Goal: Find specific page/section: Find specific page/section

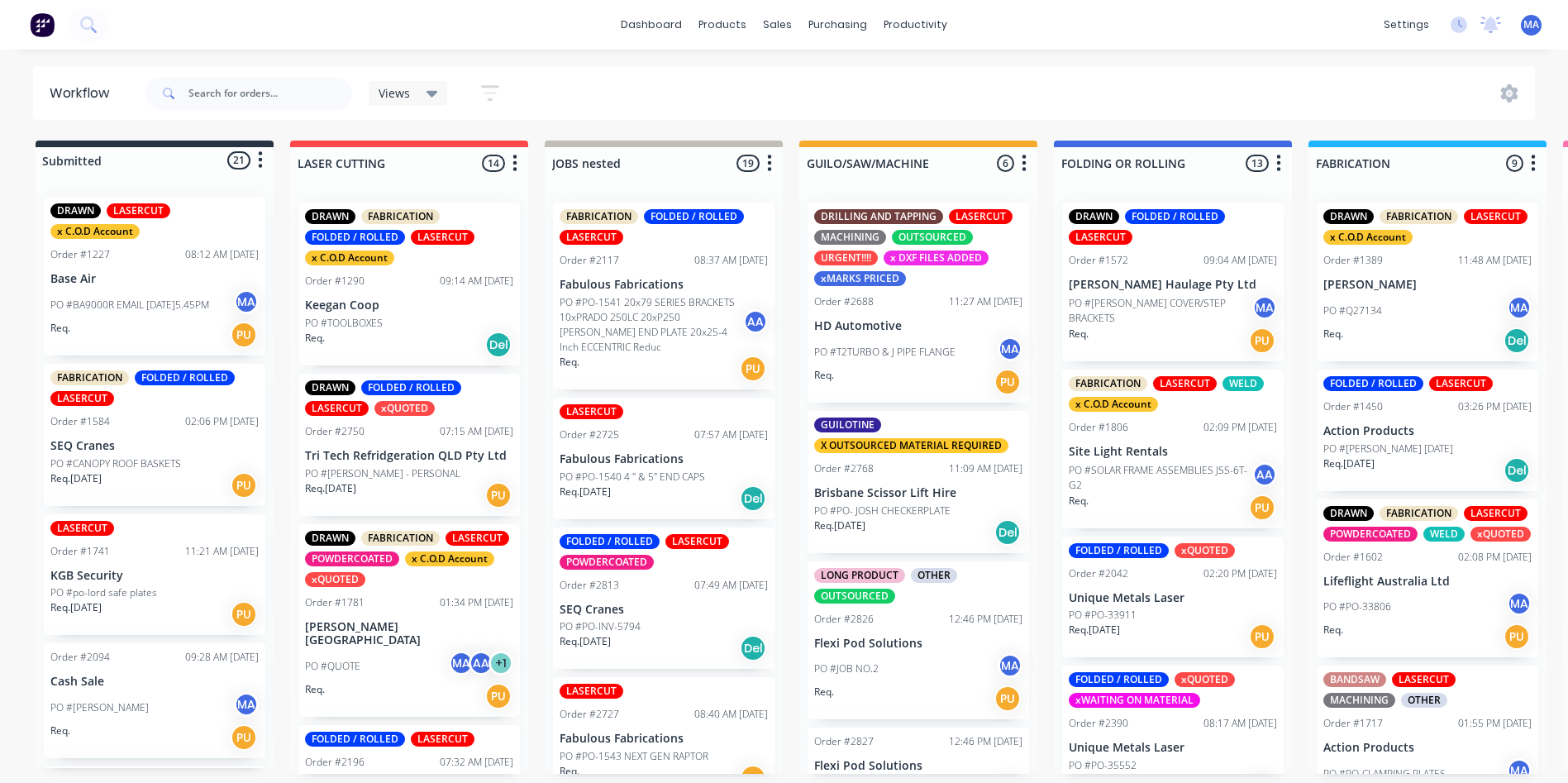
scroll to position [2324, 0]
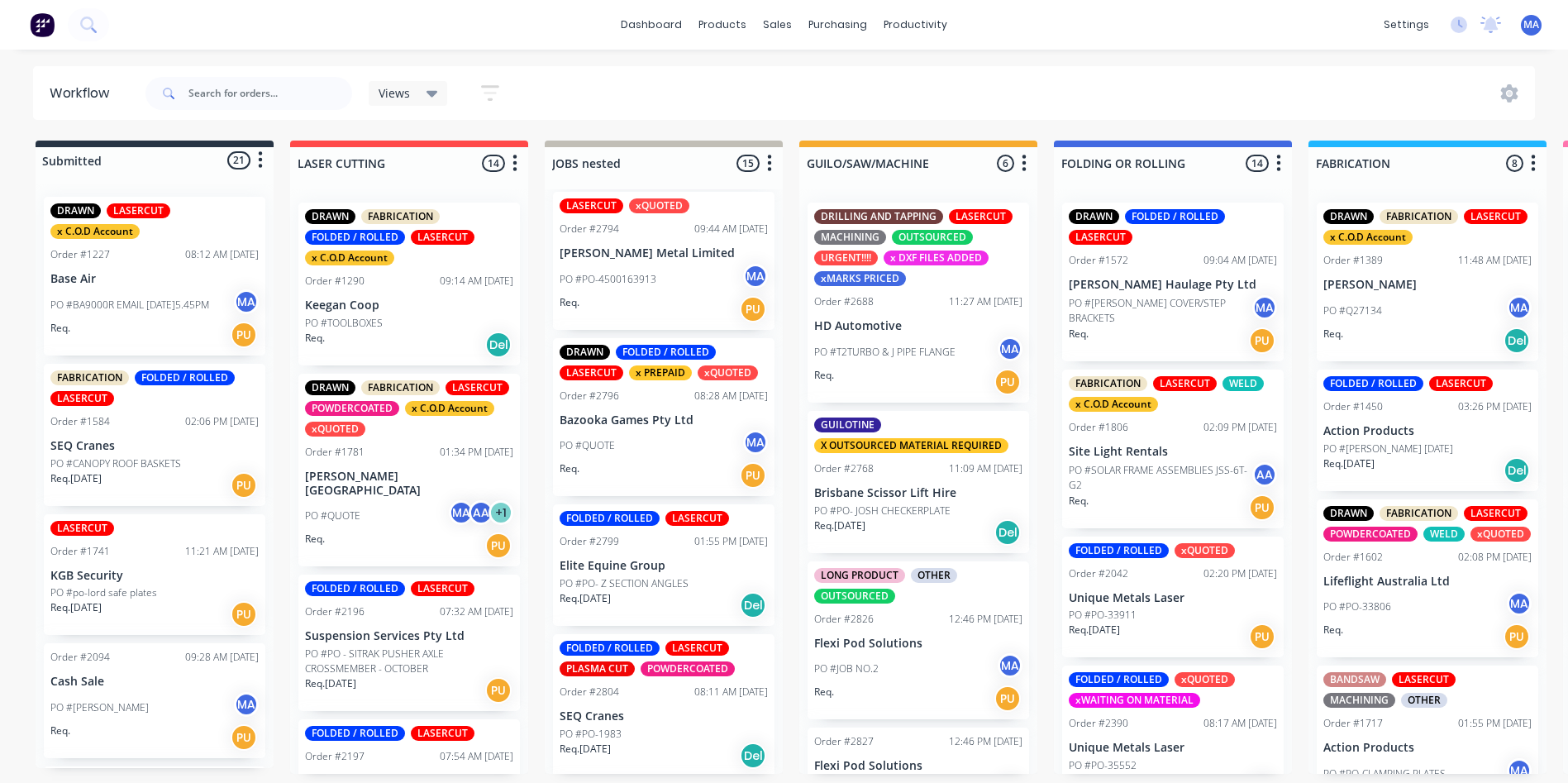
scroll to position [909, 0]
click at [641, 445] on div "PO #QUOTE MA" at bounding box center [664, 444] width 209 height 31
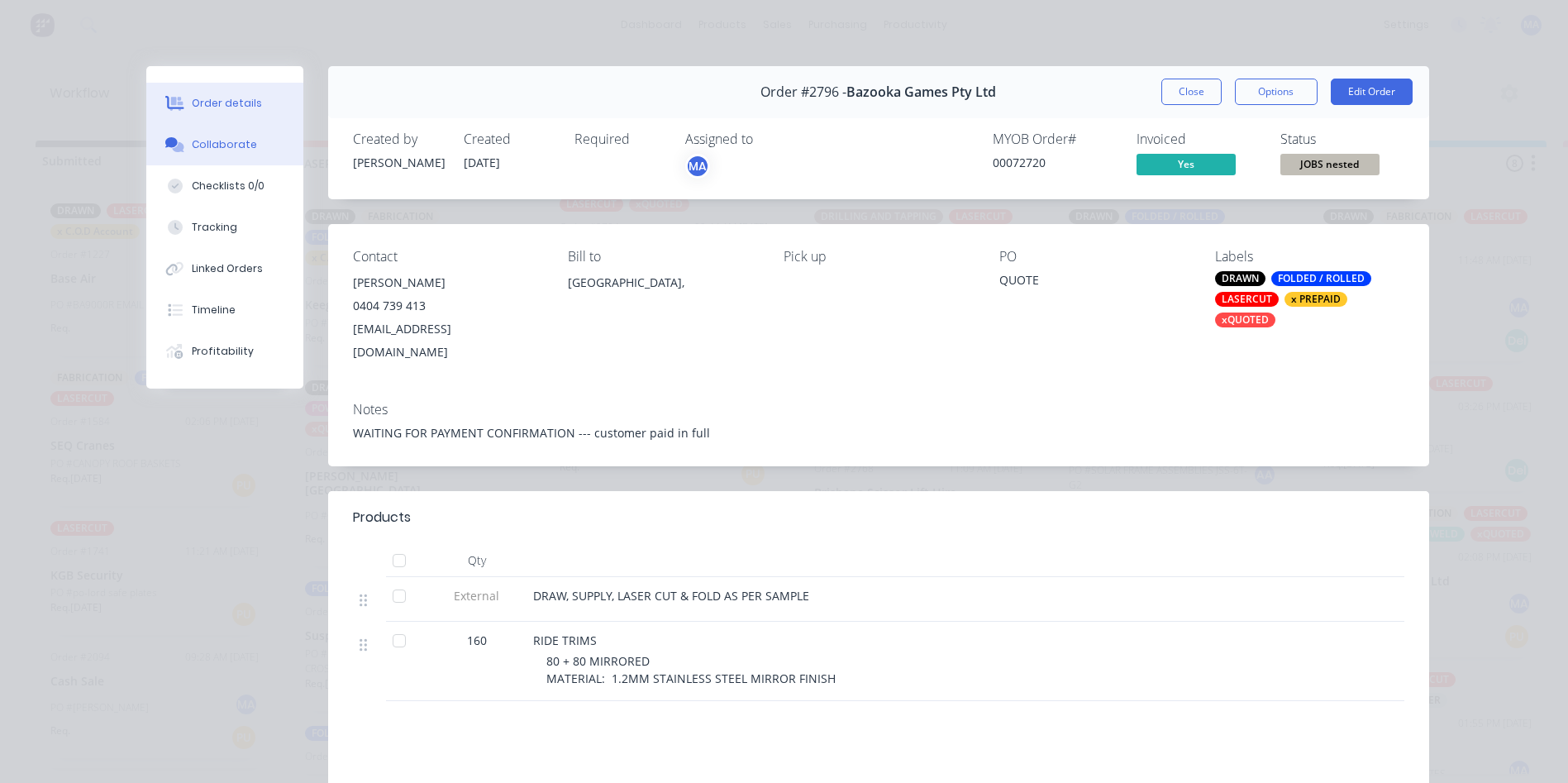
click at [201, 148] on div "Collaborate" at bounding box center [224, 145] width 65 height 15
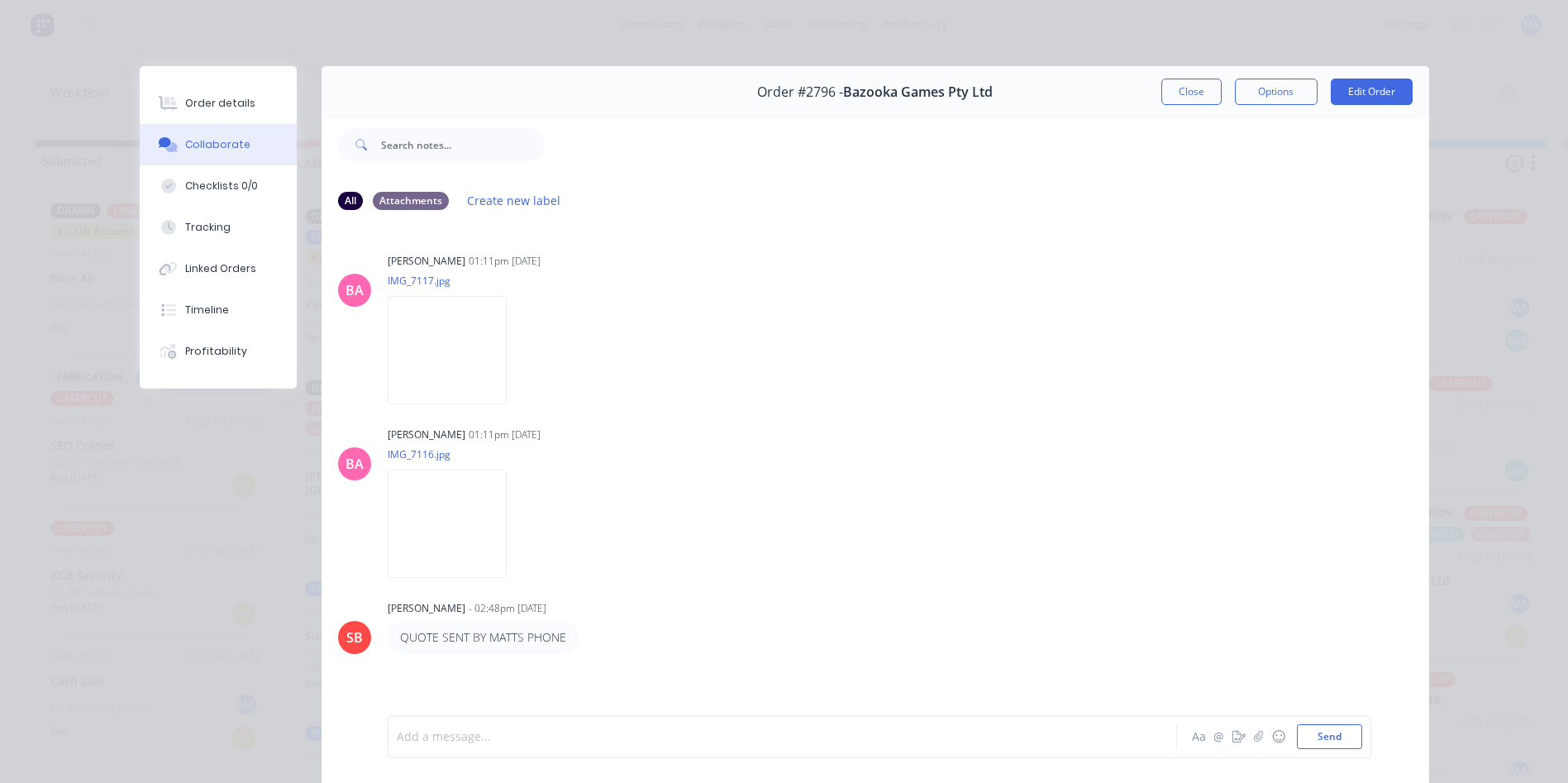
click at [521, 742] on div at bounding box center [759, 737] width 723 height 17
click at [1167, 92] on button "Close" at bounding box center [1191, 92] width 60 height 26
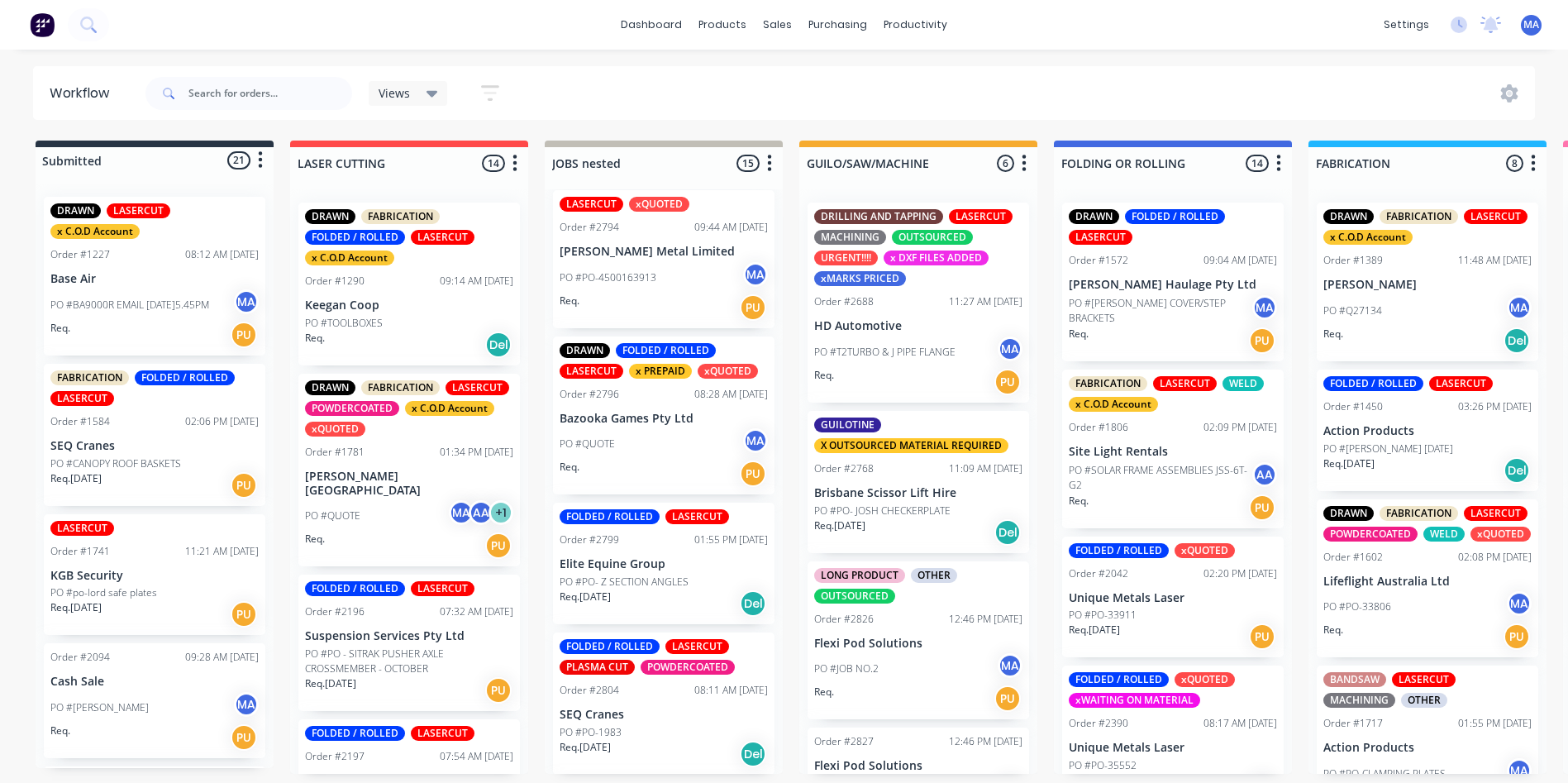
click at [636, 461] on div "Req. PU" at bounding box center [664, 473] width 209 height 28
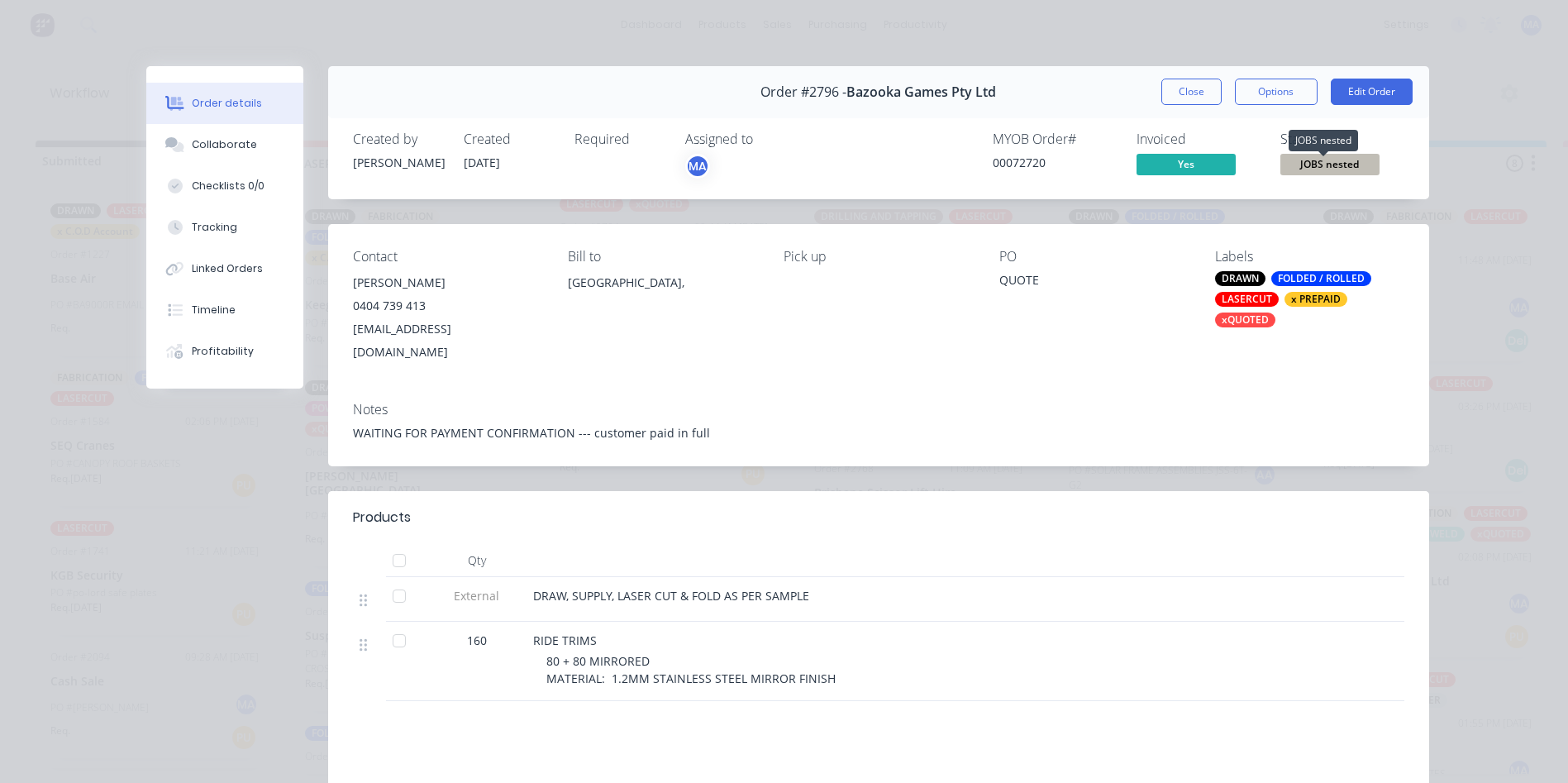
click at [1301, 156] on span "JOBS nested" at bounding box center [1330, 164] width 99 height 20
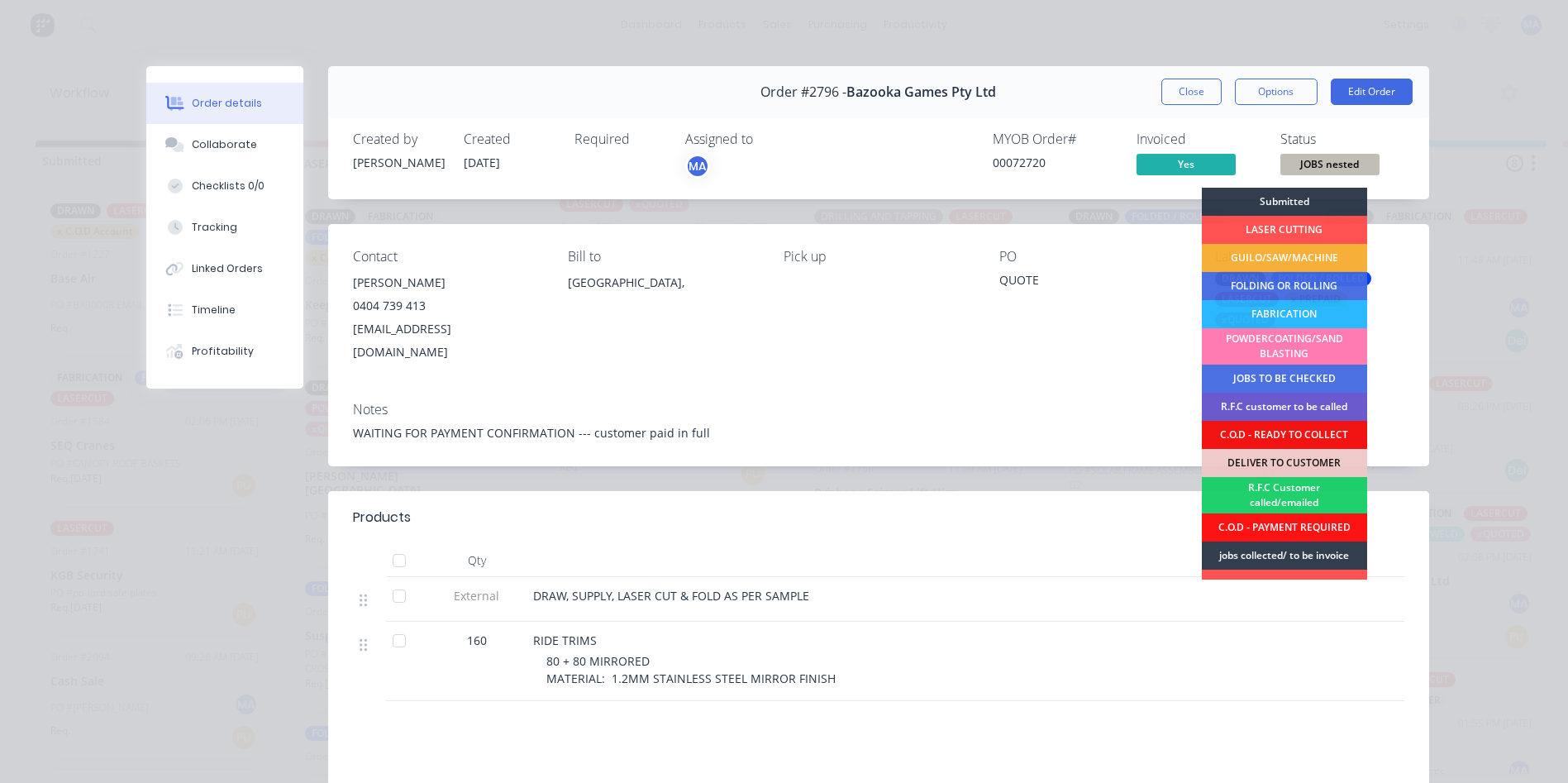
click at [1300, 406] on div "R.F.C customer to be called" at bounding box center [1284, 406] width 165 height 28
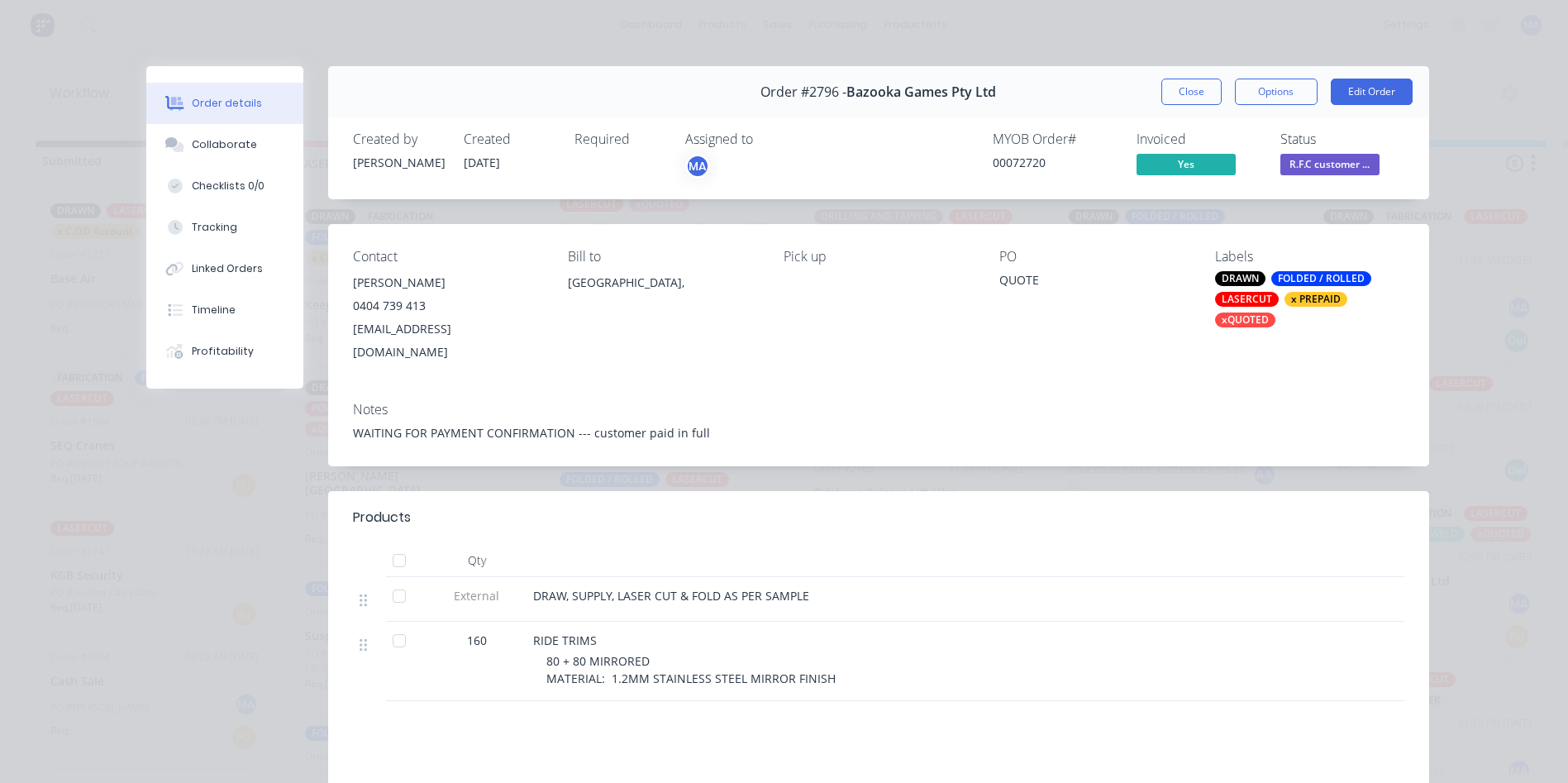
click at [1147, 314] on div "PO QUOTE" at bounding box center [1093, 305] width 189 height 115
click at [1191, 97] on button "Close" at bounding box center [1191, 92] width 60 height 26
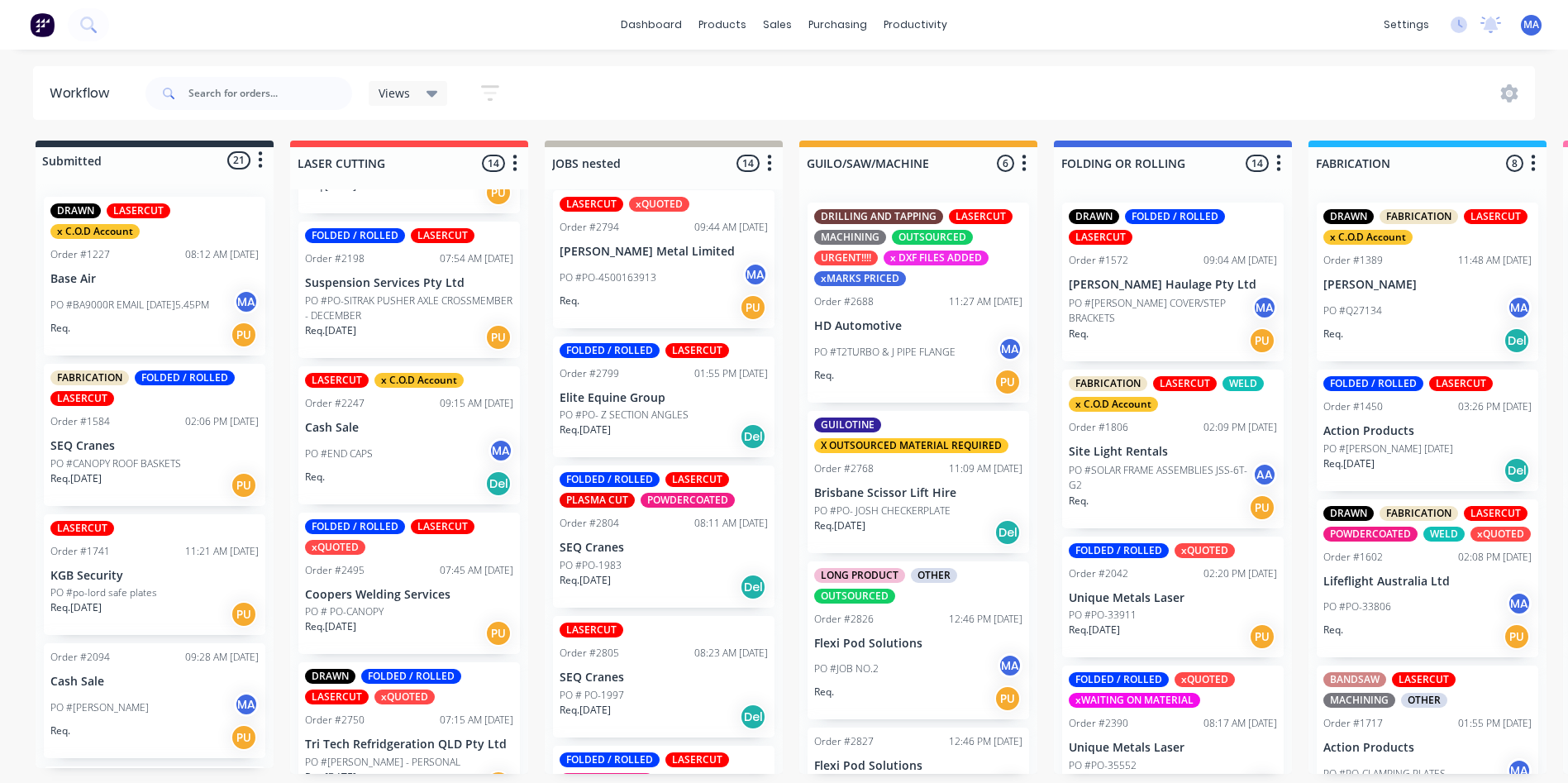
scroll to position [662, 0]
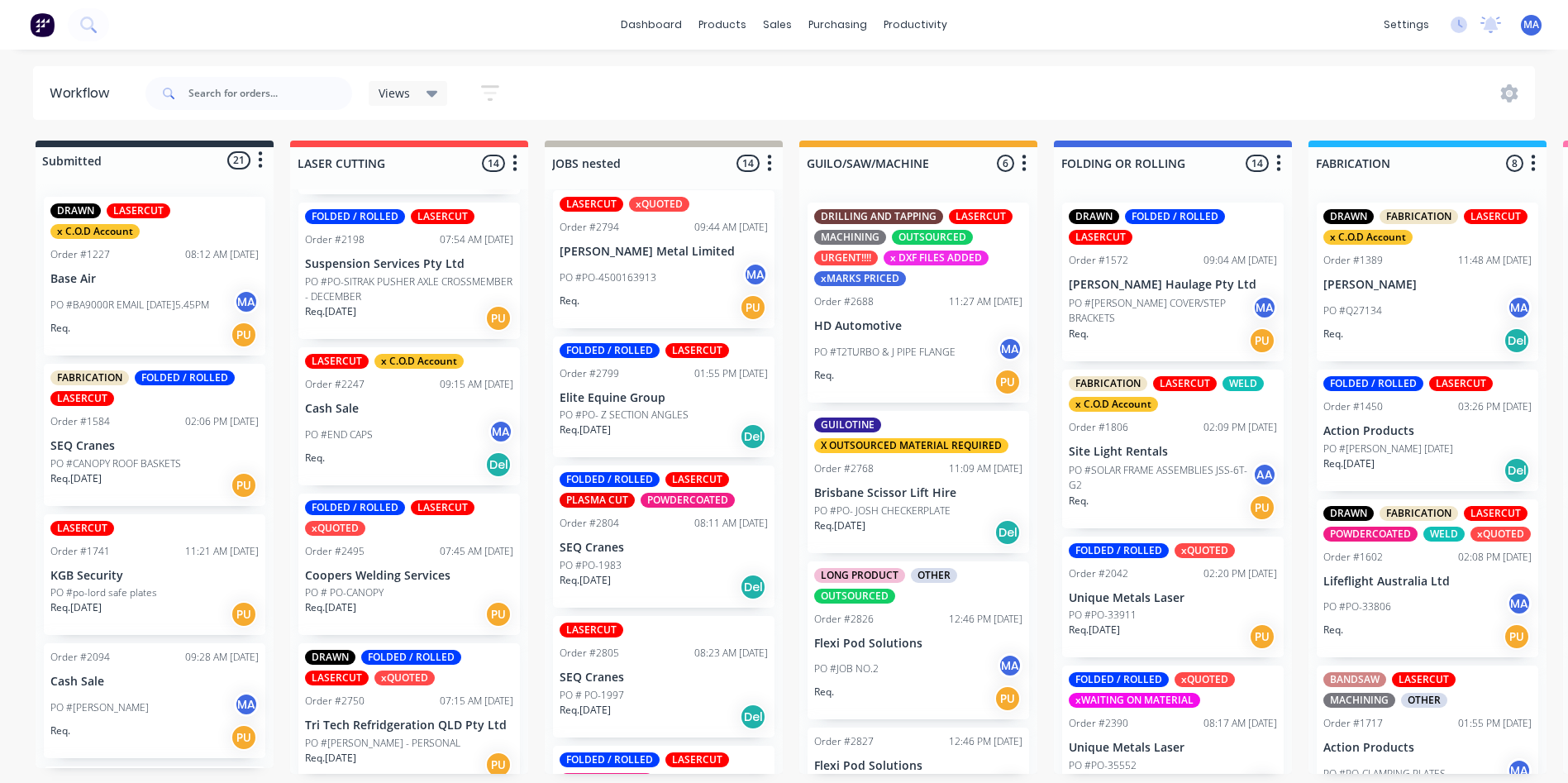
click at [387, 719] on p "Tri Tech Refridgeration QLD Pty Ltd" at bounding box center [410, 725] width 209 height 14
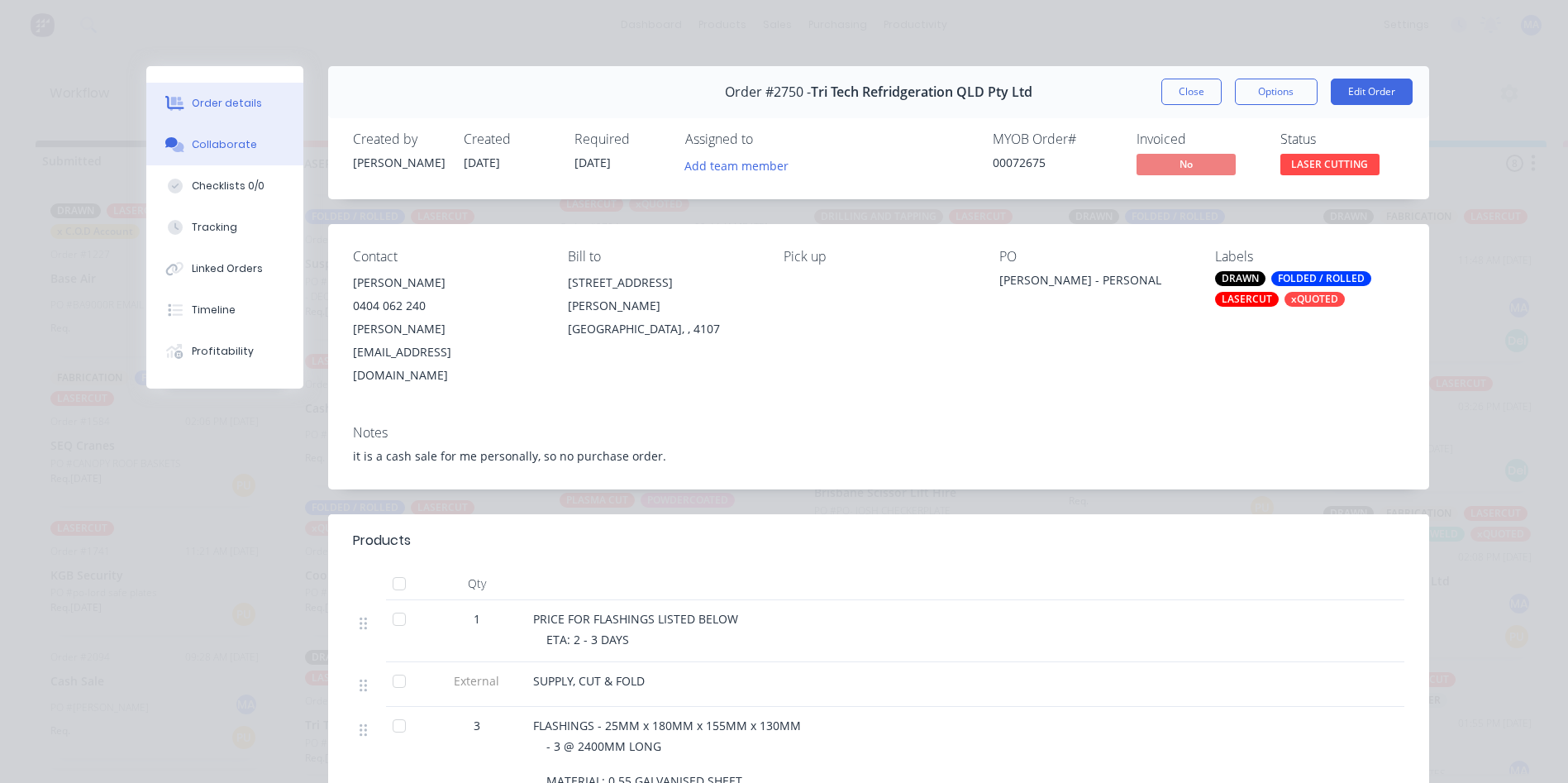
click at [235, 146] on div "Collaborate" at bounding box center [224, 145] width 65 height 15
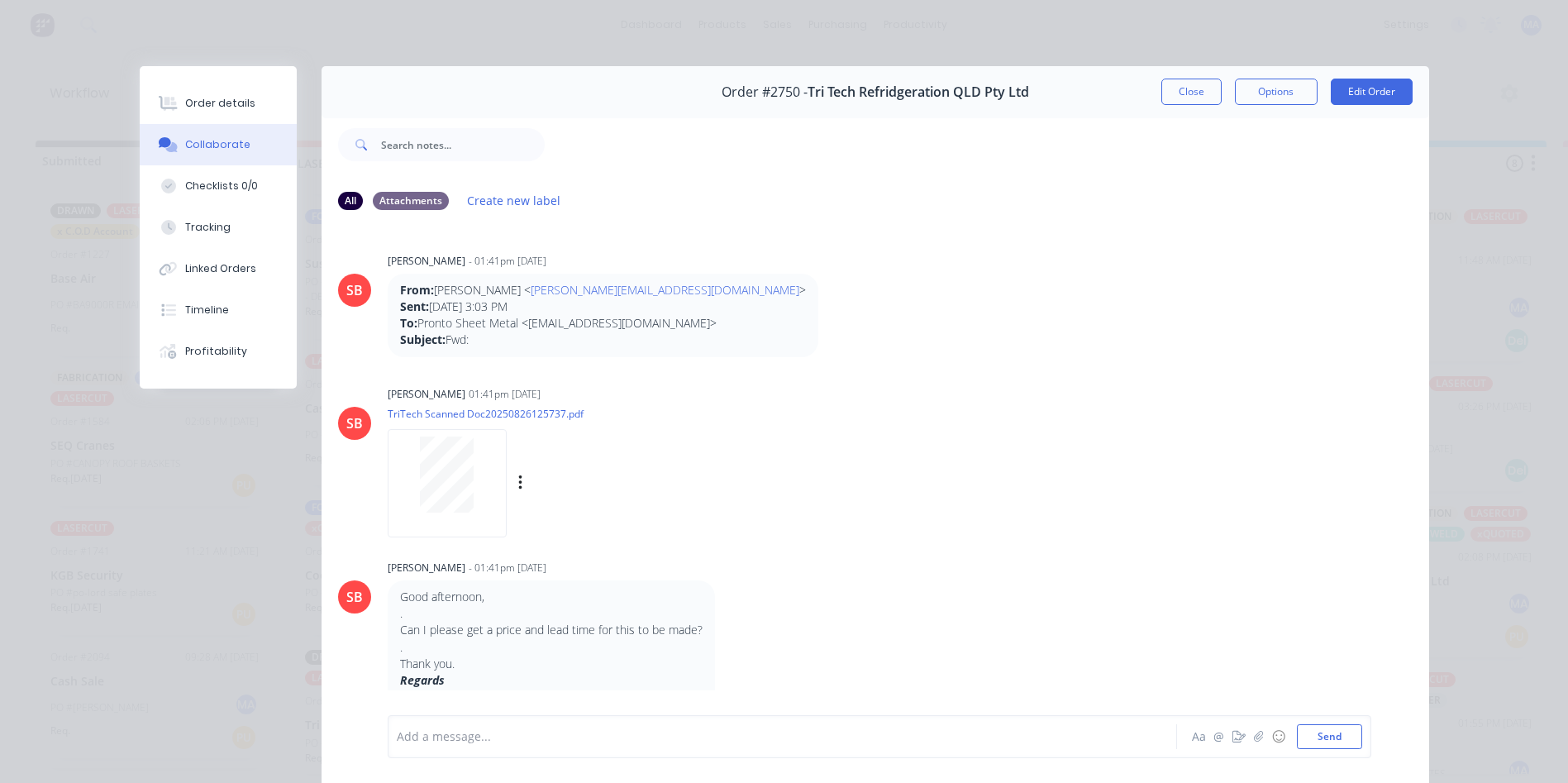
click at [473, 487] on div at bounding box center [447, 475] width 104 height 76
click at [1191, 95] on button "Close" at bounding box center [1191, 92] width 60 height 26
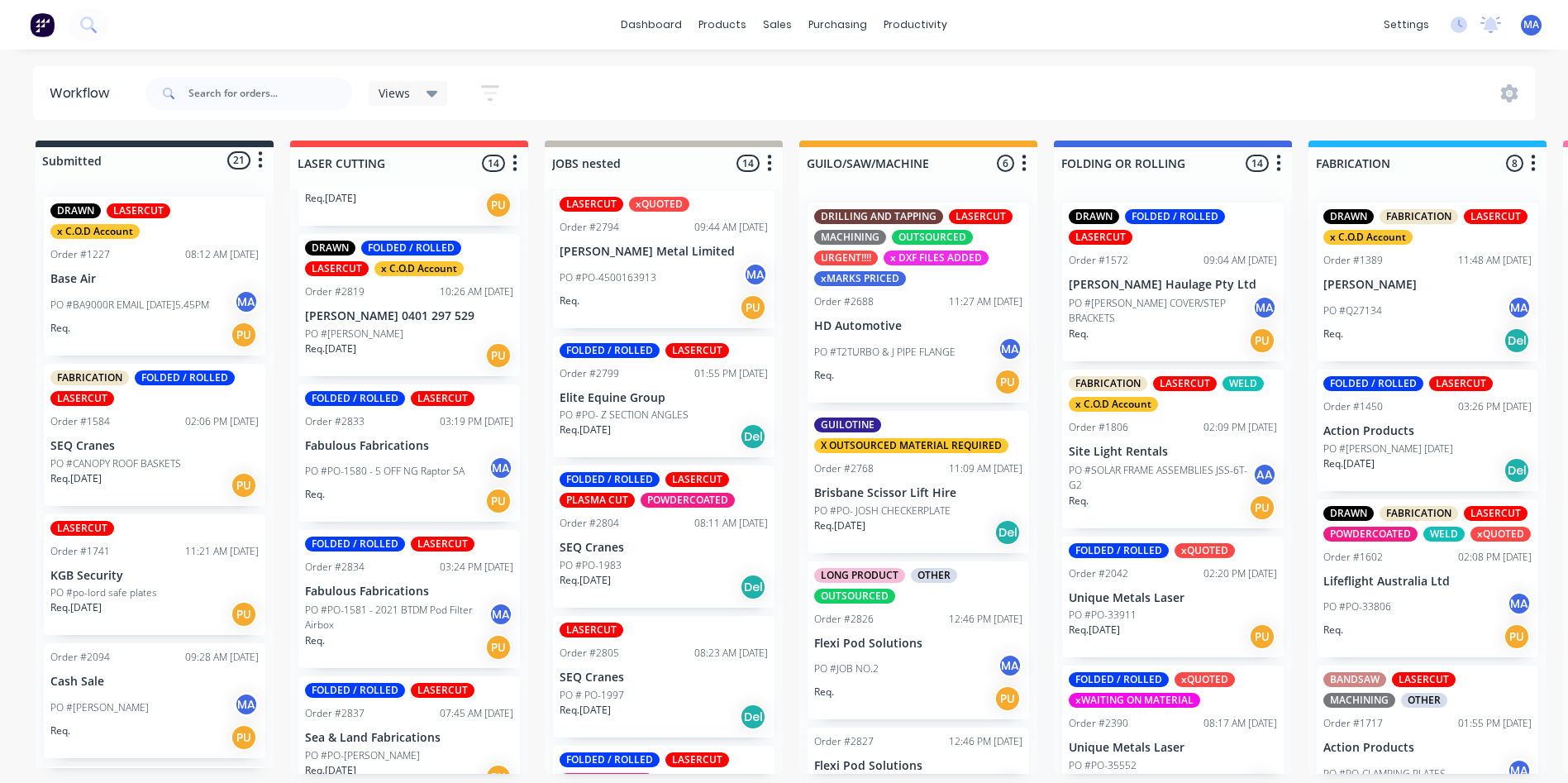
scroll to position [1591, 0]
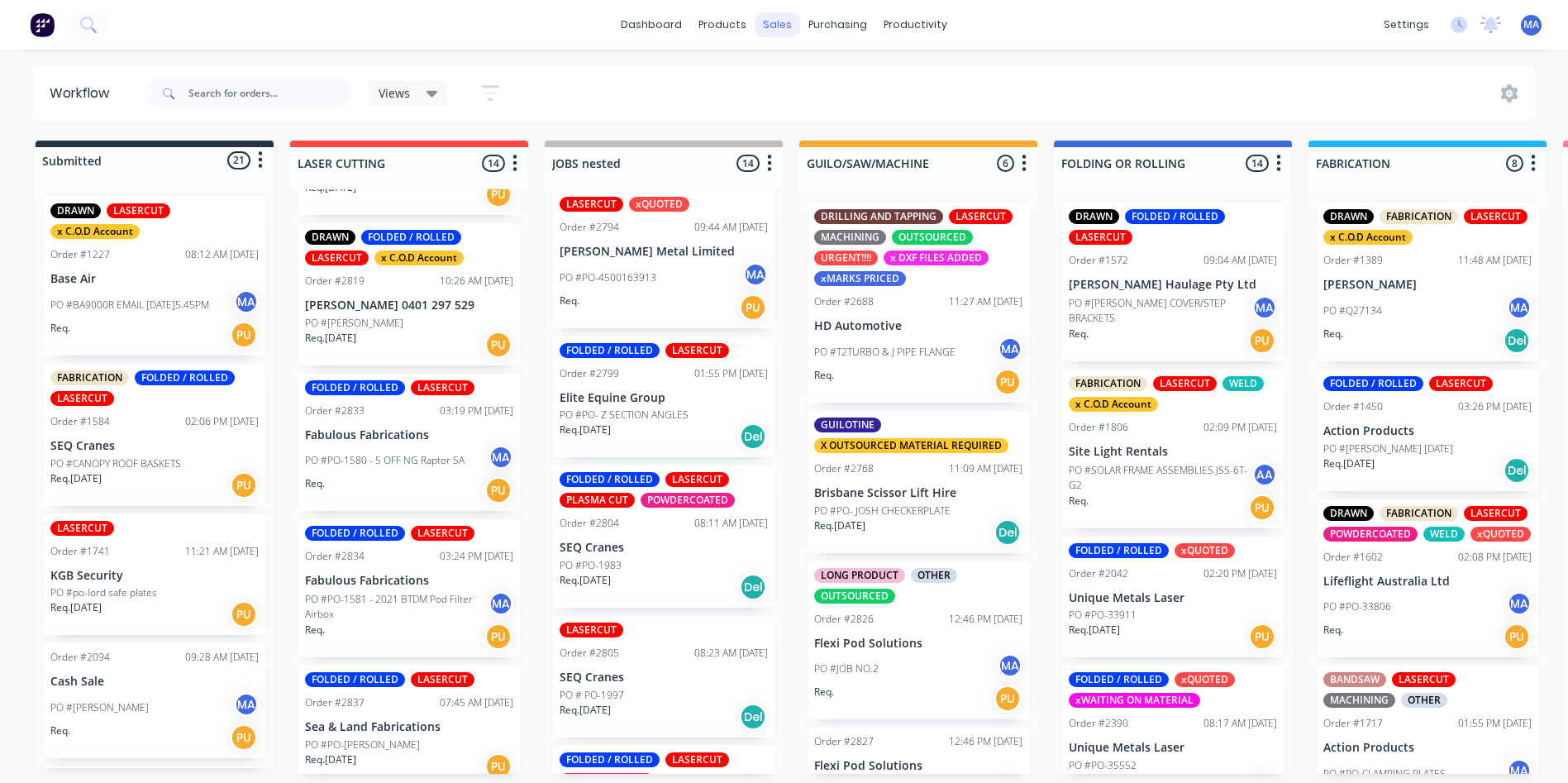
click at [785, 32] on div "sales" at bounding box center [778, 25] width 46 height 25
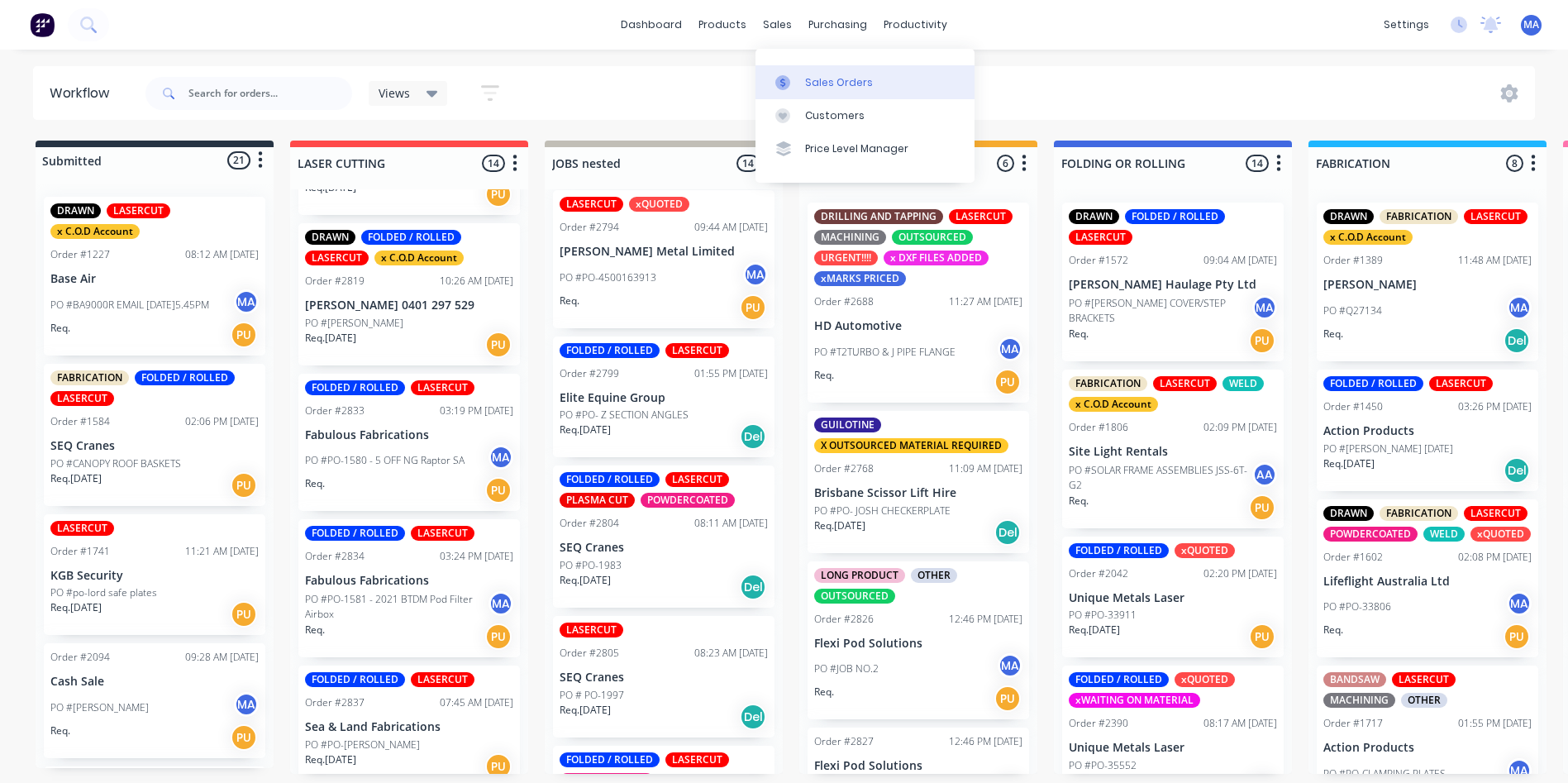
click at [805, 80] on div "Sales Orders" at bounding box center [839, 83] width 68 height 15
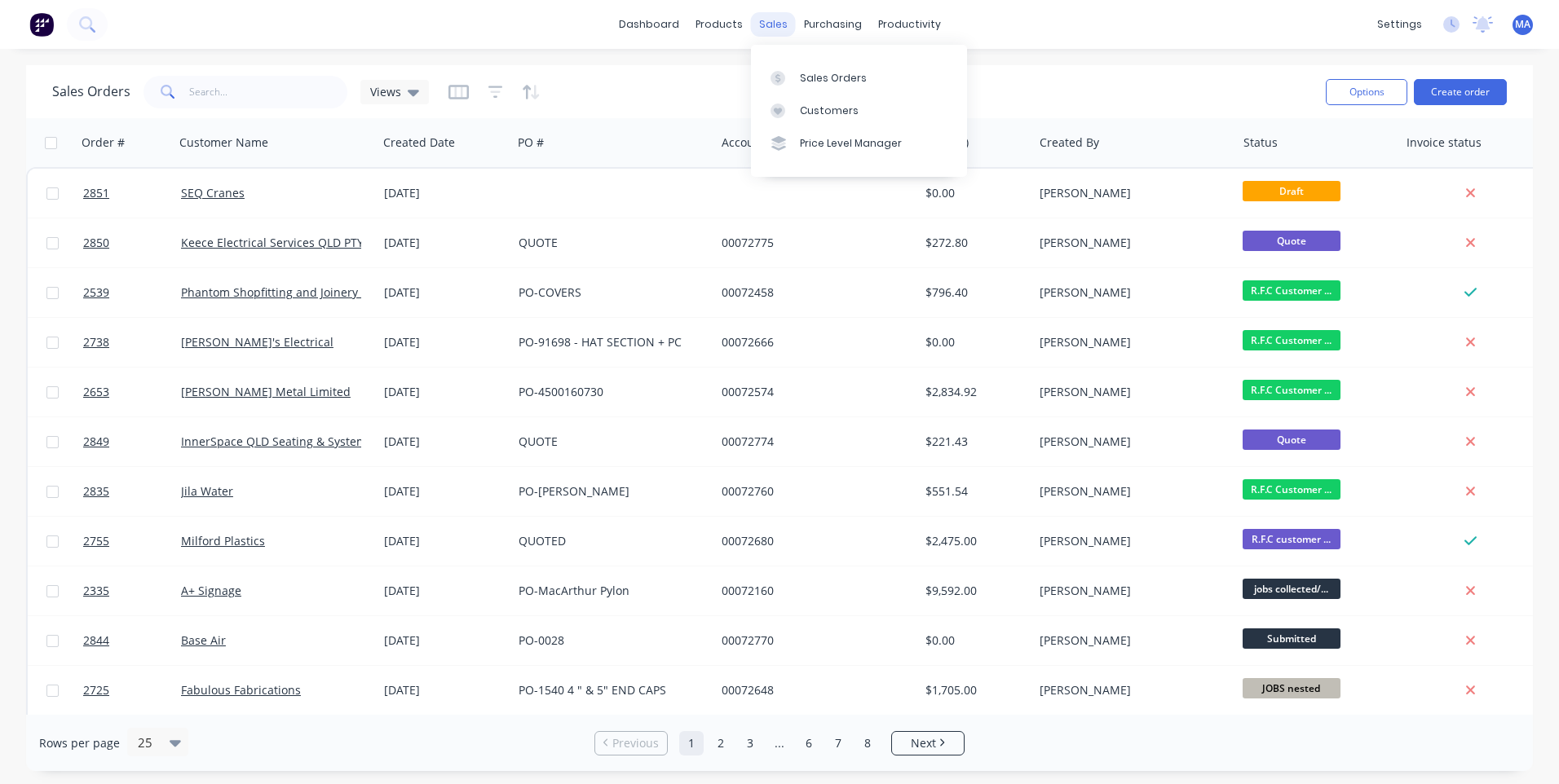
click at [782, 25] on div "sales" at bounding box center [774, 24] width 45 height 24
click at [789, 112] on div at bounding box center [782, 111] width 24 height 15
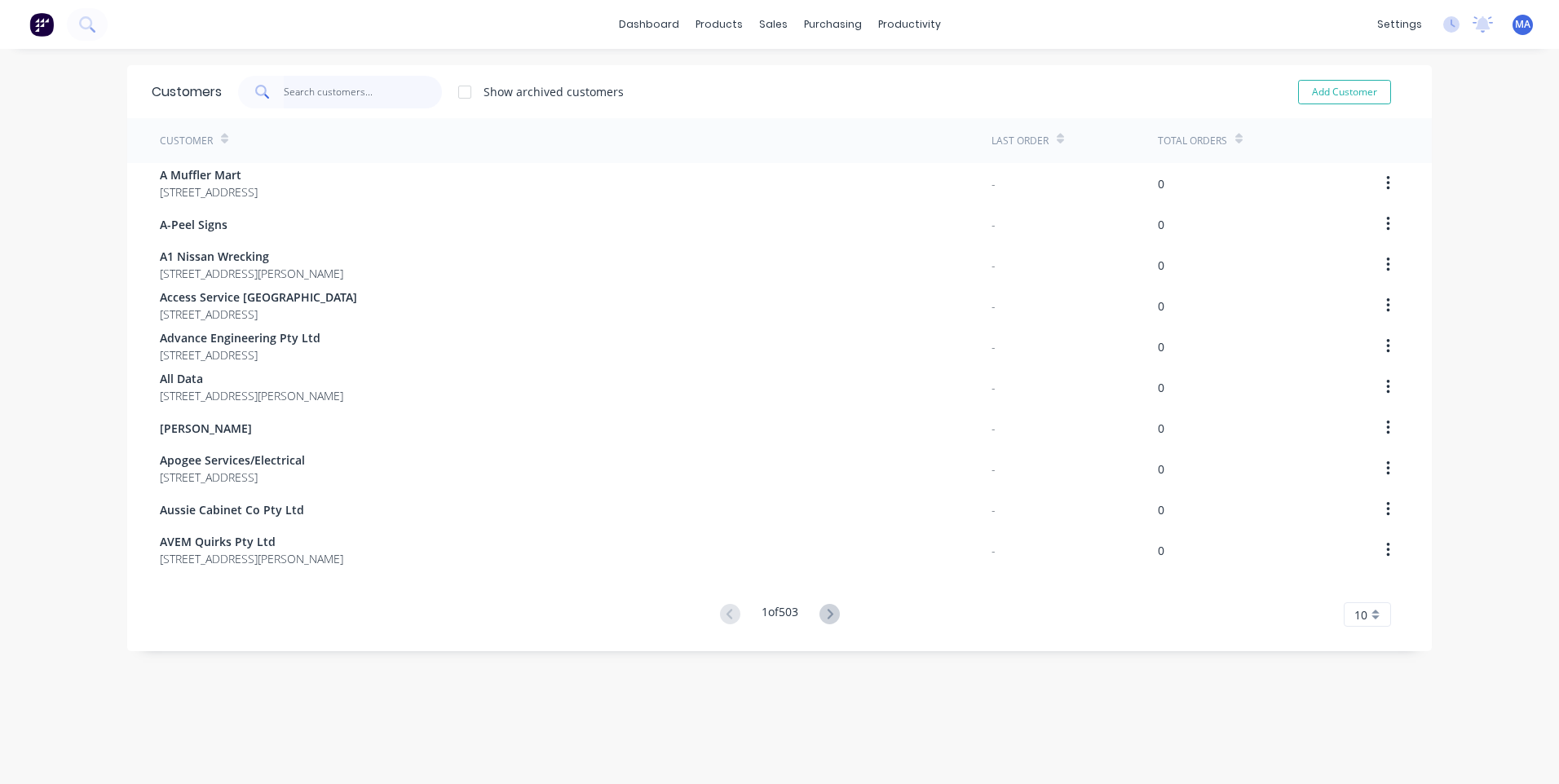
click at [338, 95] on input "text" at bounding box center [363, 92] width 159 height 33
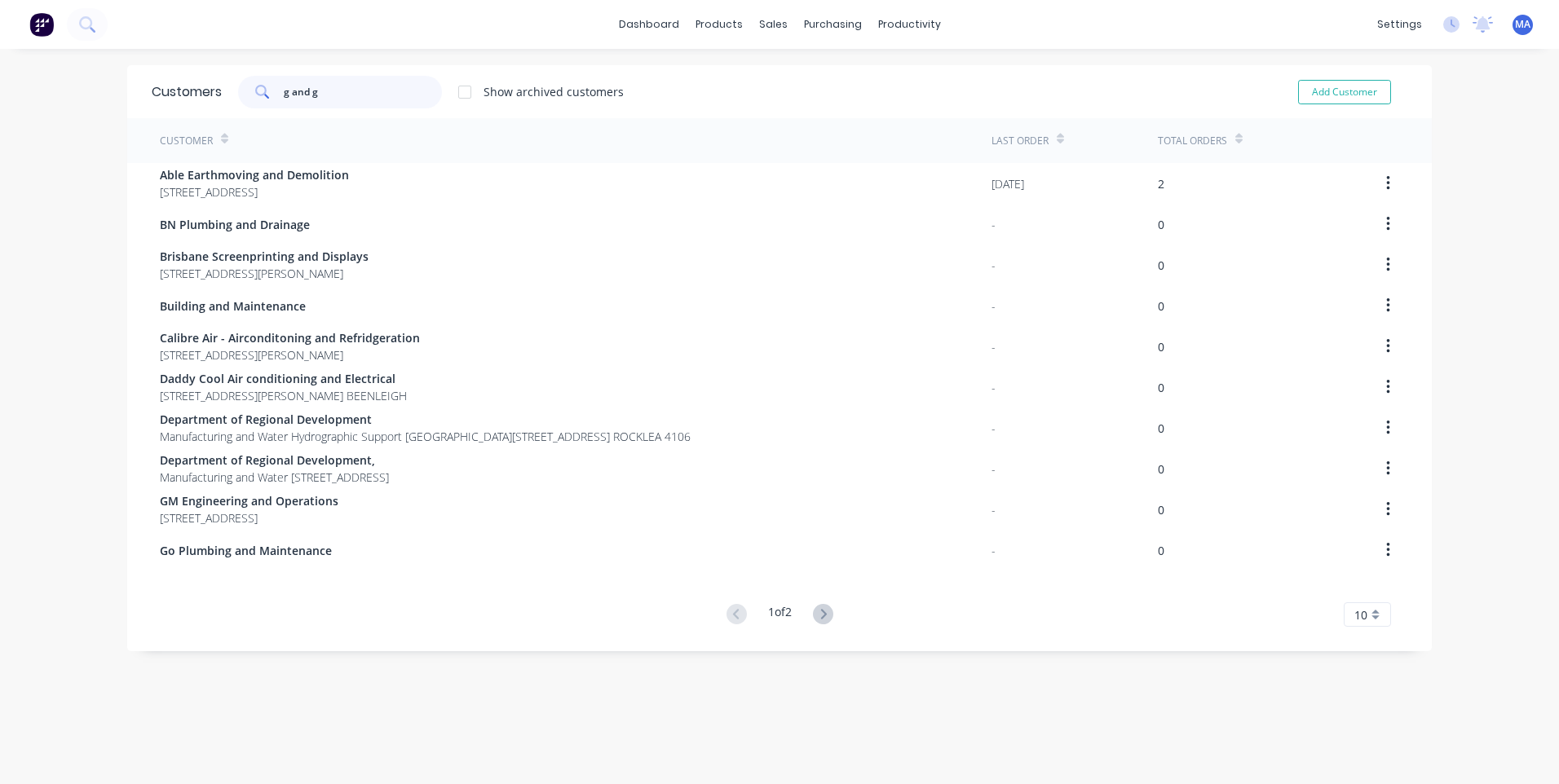
type input "g and g"
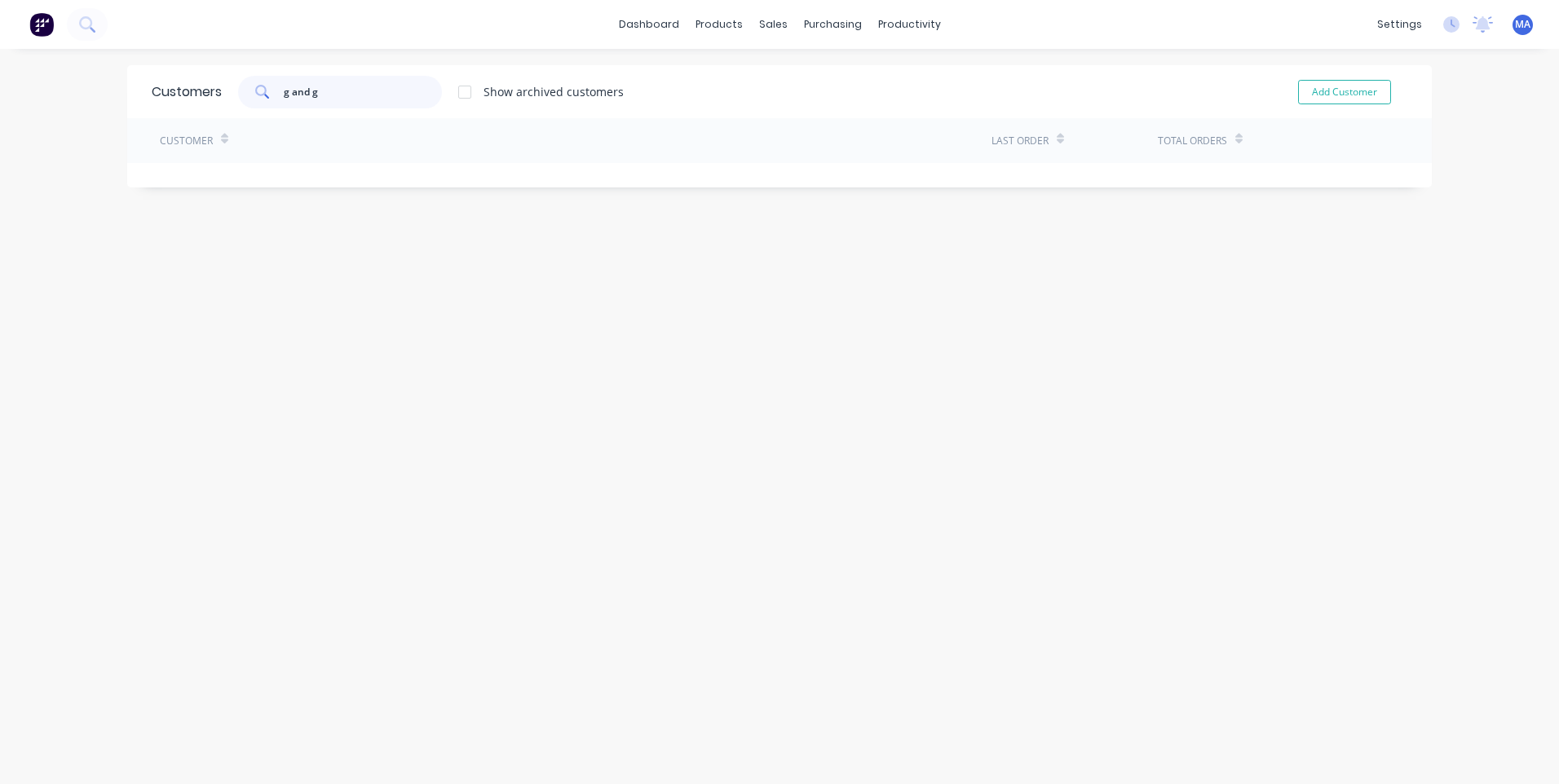
drag, startPoint x: 338, startPoint y: 95, endPoint x: 218, endPoint y: 95, distance: 120.0
click at [222, 95] on div "g and g Show archived customers" at bounding box center [423, 92] width 402 height 33
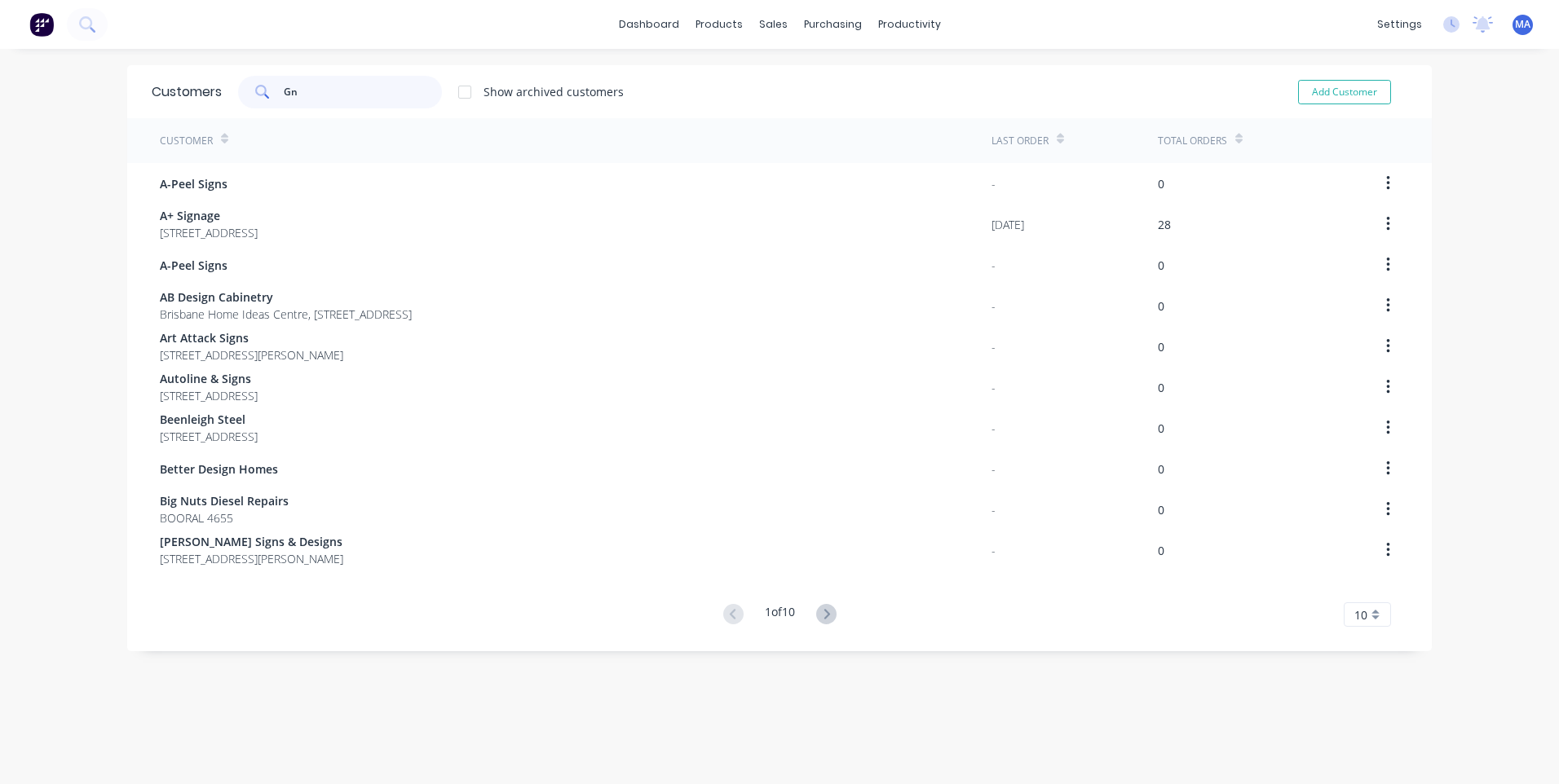
type input "GnG"
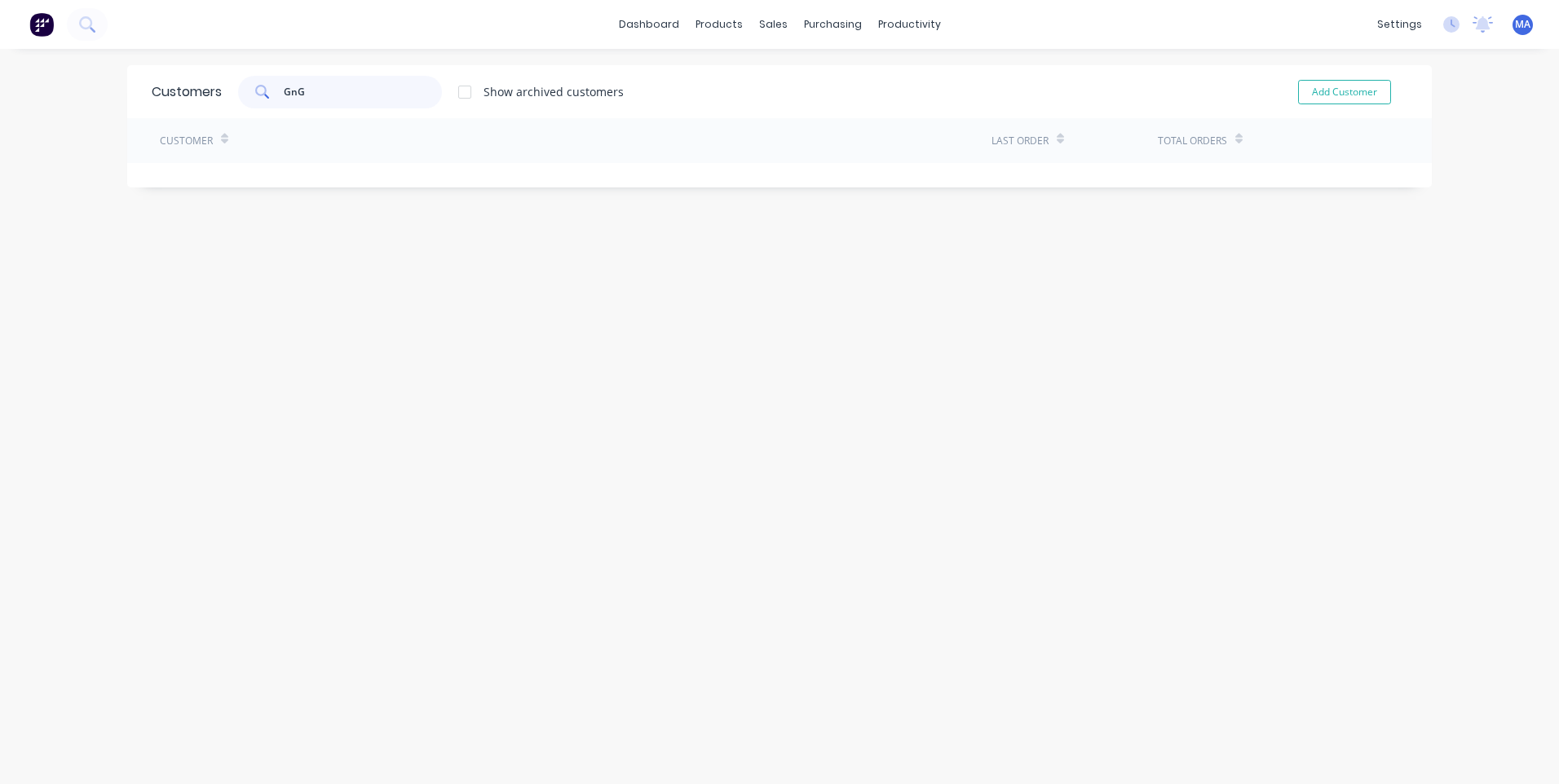
drag, startPoint x: 254, startPoint y: 90, endPoint x: 235, endPoint y: 90, distance: 19.0
click at [238, 90] on div "GnG" at bounding box center [341, 92] width 204 height 33
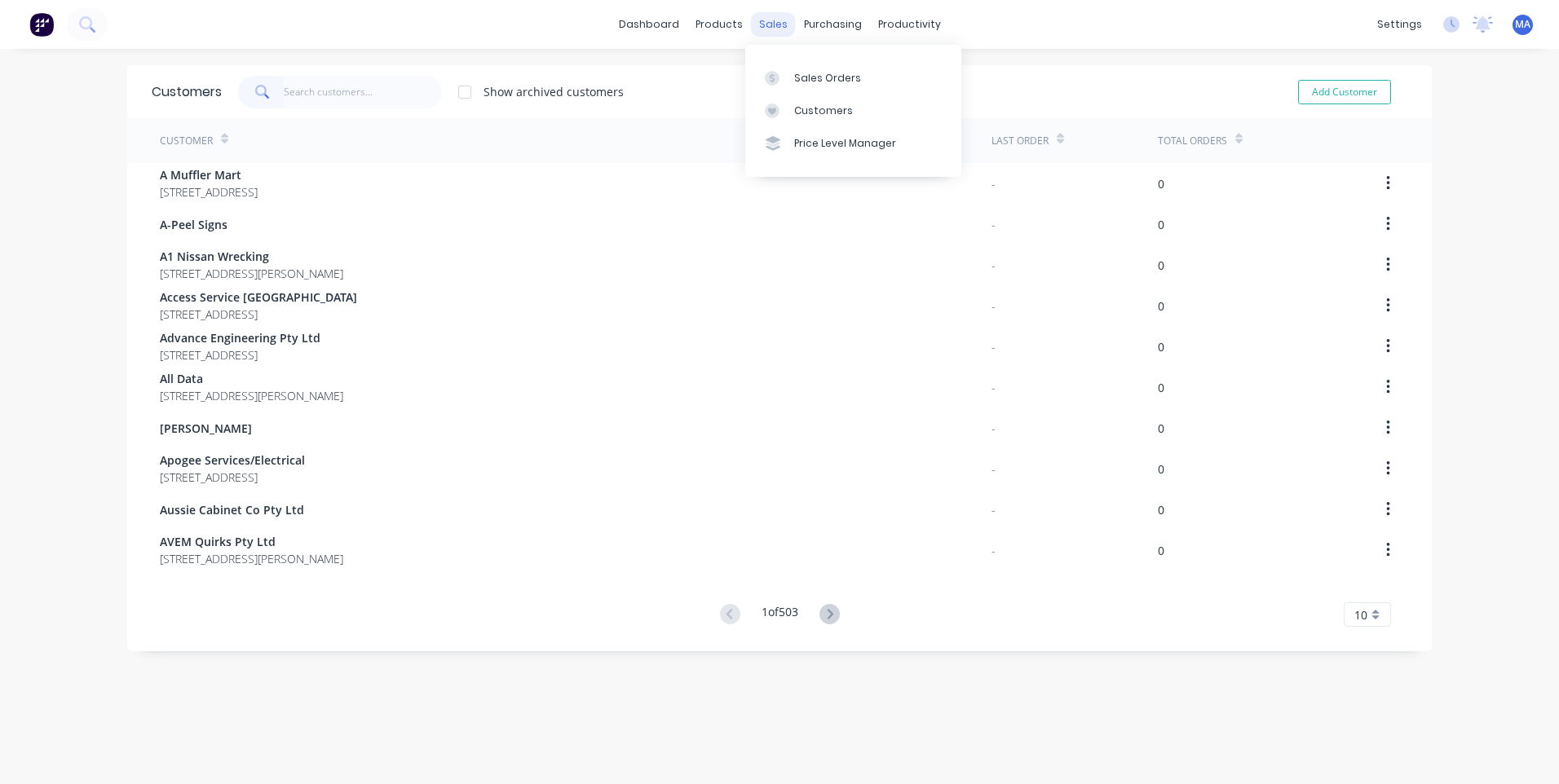
click at [768, 21] on div "sales" at bounding box center [774, 24] width 45 height 24
click at [870, 20] on div "productivity" at bounding box center [910, 24] width 79 height 24
drag, startPoint x: 899, startPoint y: 37, endPoint x: 912, endPoint y: 48, distance: 17.0
click at [899, 37] on div "productivity" at bounding box center [910, 24] width 79 height 24
drag, startPoint x: 916, startPoint y: 23, endPoint x: 946, endPoint y: 76, distance: 60.9
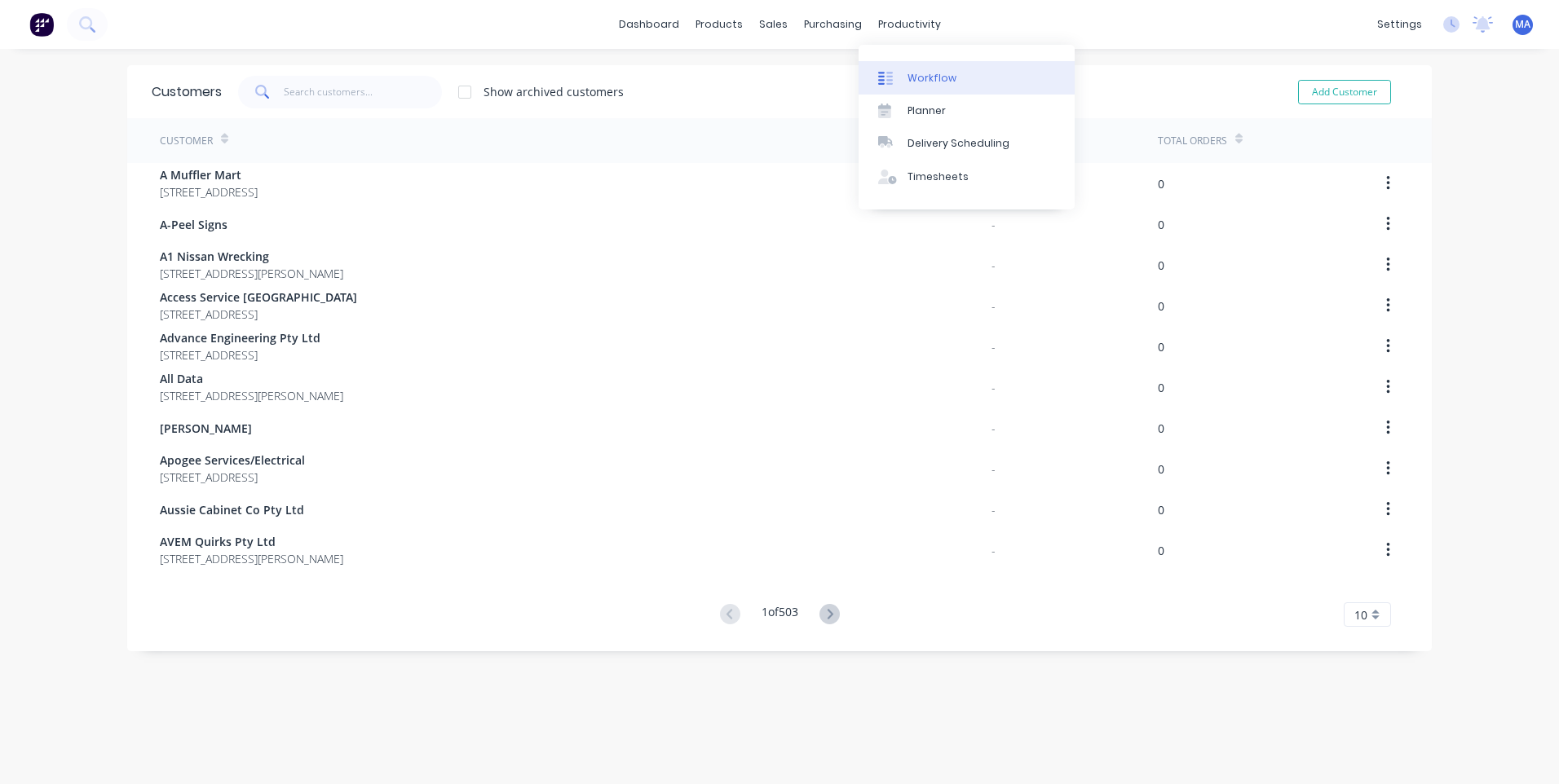
click at [916, 25] on div "productivity" at bounding box center [910, 24] width 79 height 24
click at [946, 82] on div "Workflow" at bounding box center [932, 79] width 49 height 15
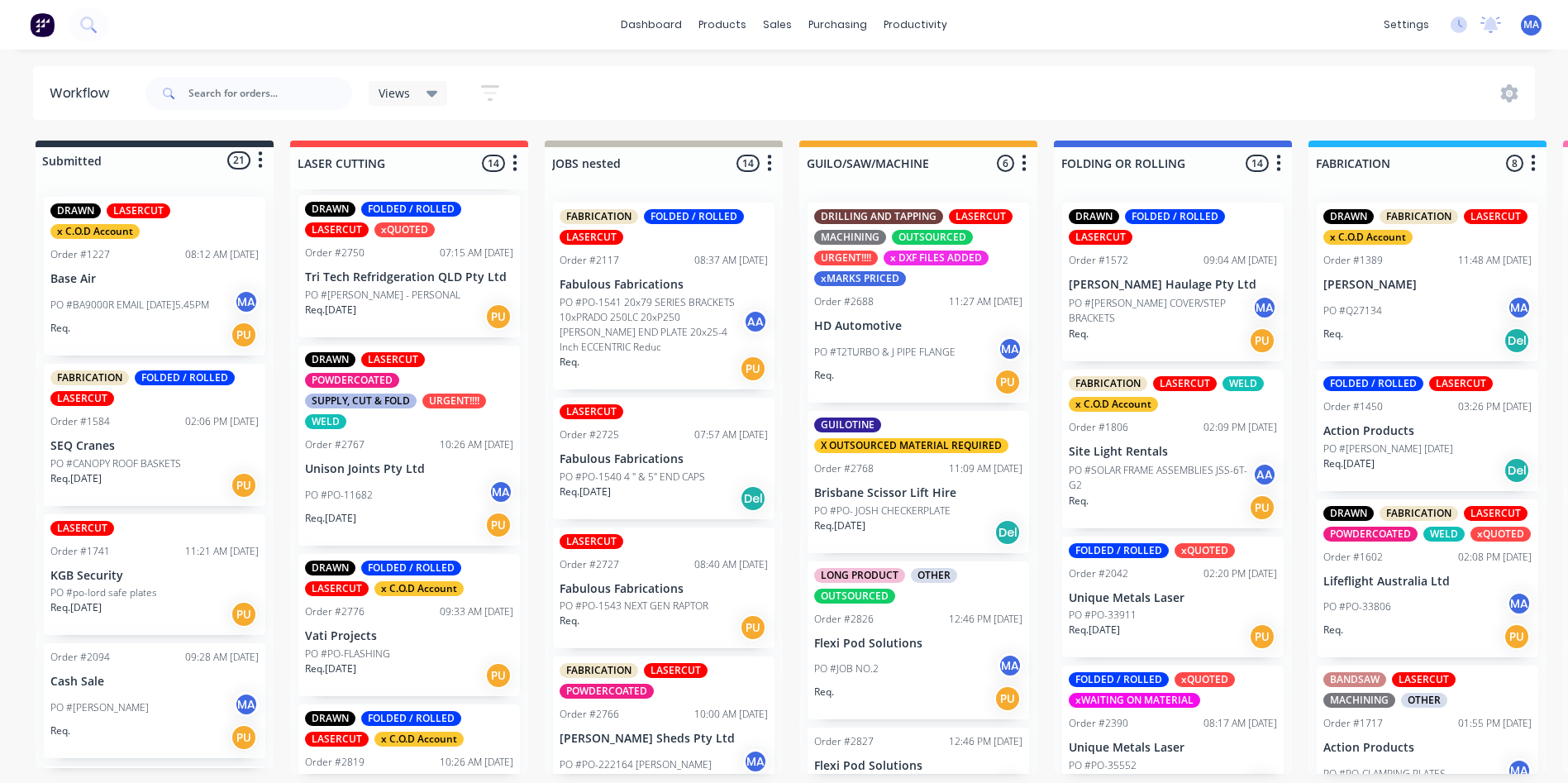
scroll to position [1157, 0]
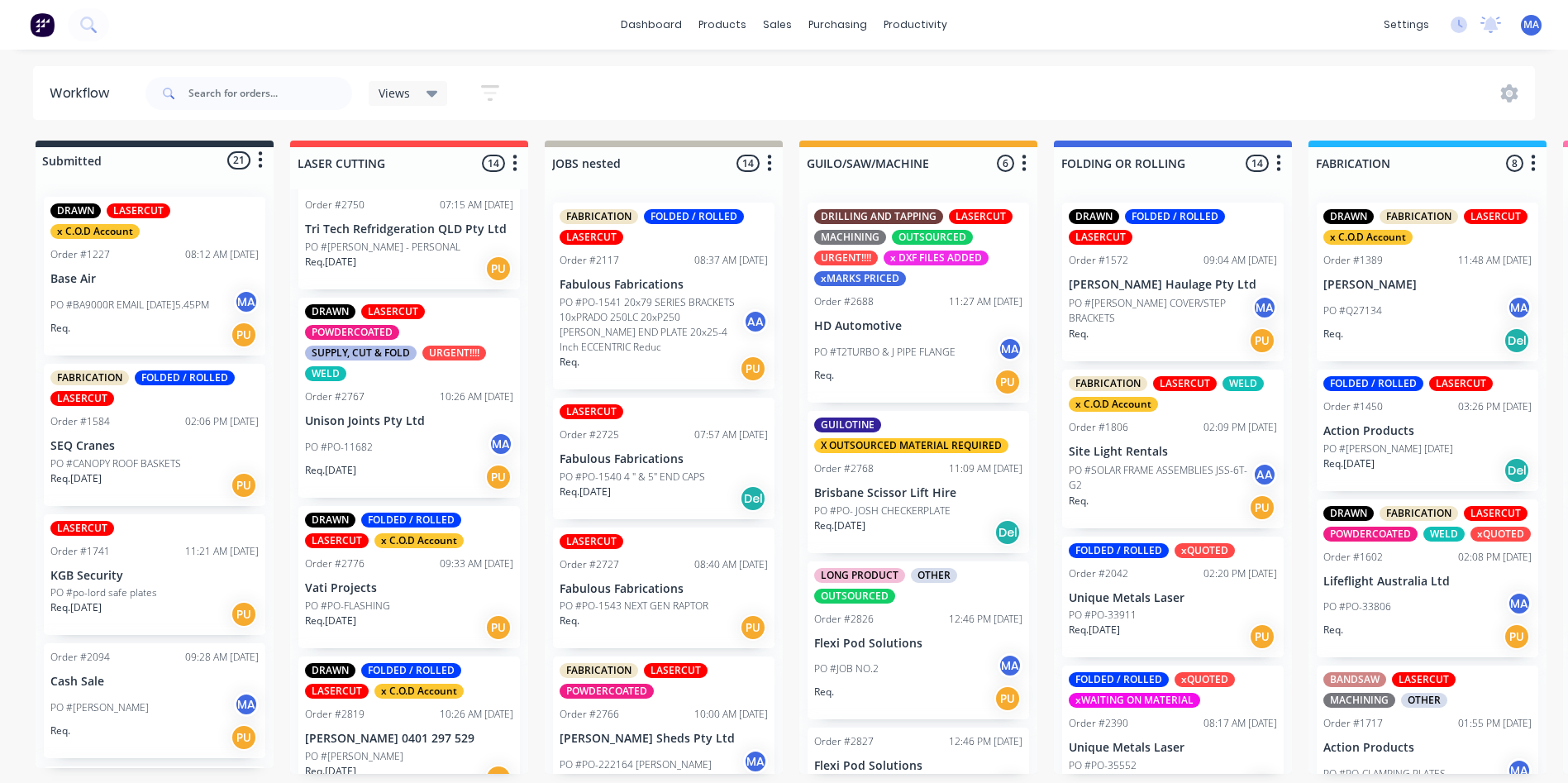
click at [389, 467] on div "Req. [DATE] PU" at bounding box center [410, 477] width 209 height 28
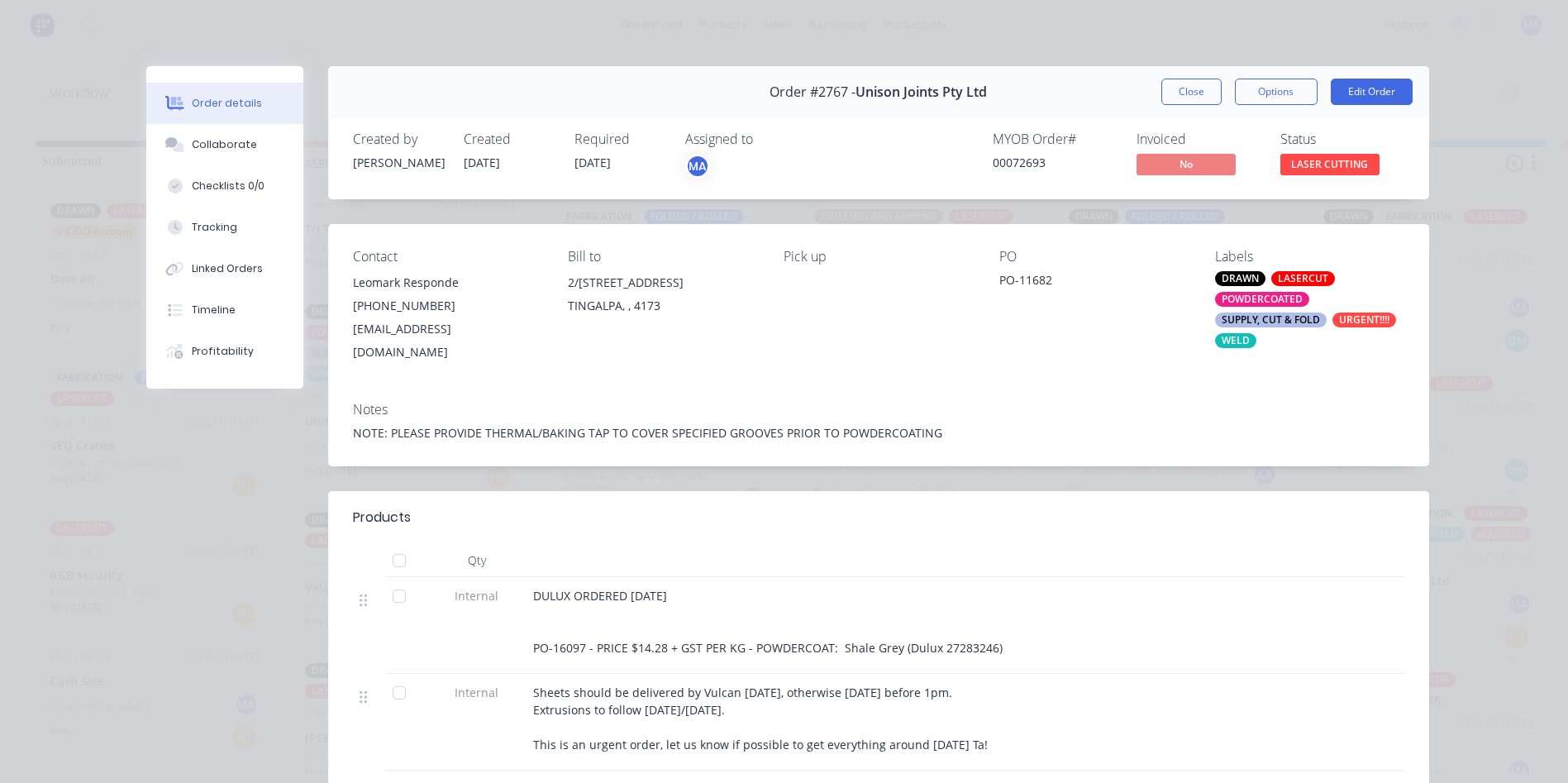
click at [217, 113] on button "Order details" at bounding box center [224, 103] width 157 height 42
click at [216, 135] on button "Collaborate" at bounding box center [224, 144] width 157 height 42
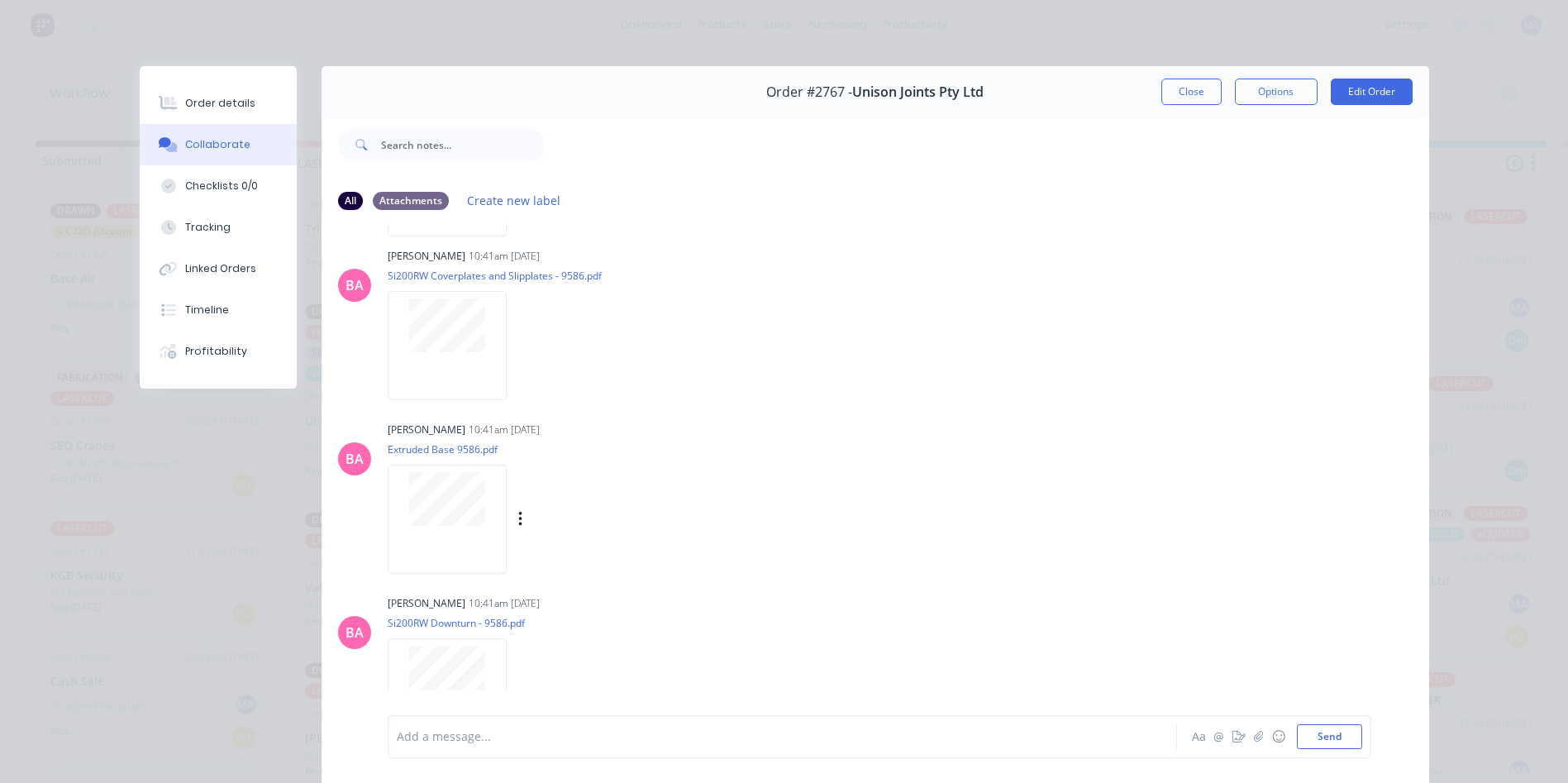
scroll to position [992, 0]
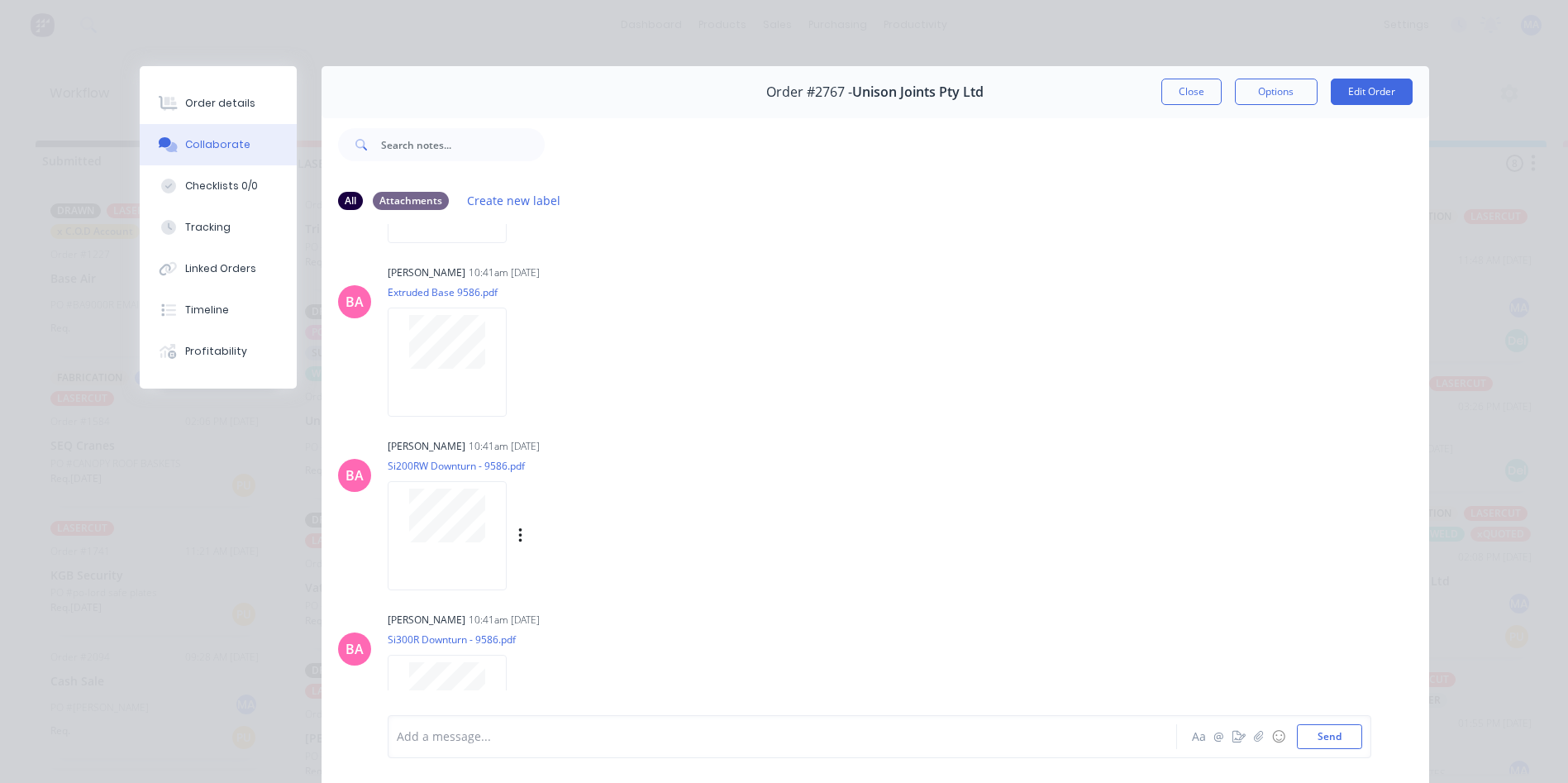
click at [451, 544] on div at bounding box center [447, 535] width 119 height 109
